Goal: Transaction & Acquisition: Purchase product/service

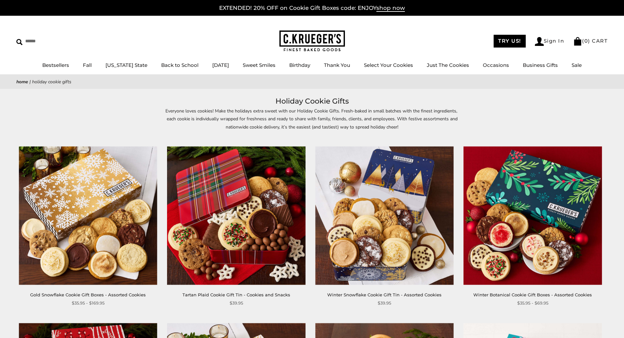
click at [104, 221] on img at bounding box center [88, 215] width 138 height 138
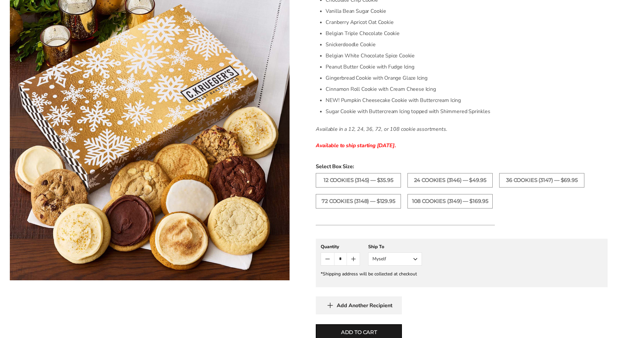
scroll to position [229, 0]
